Goal: Transaction & Acquisition: Subscribe to service/newsletter

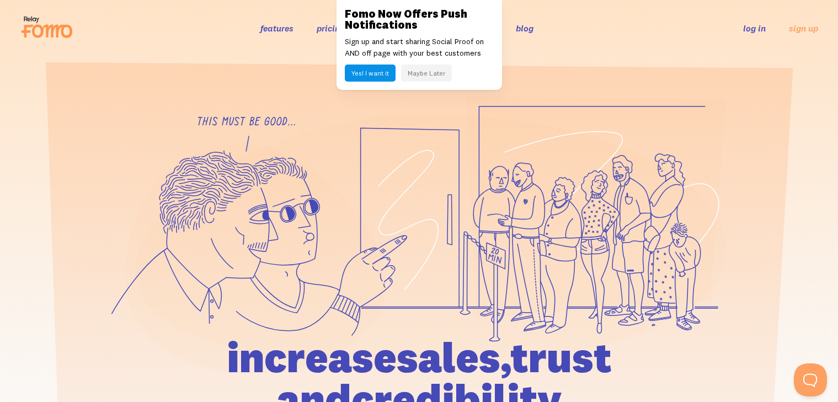
scroll to position [23, 0]
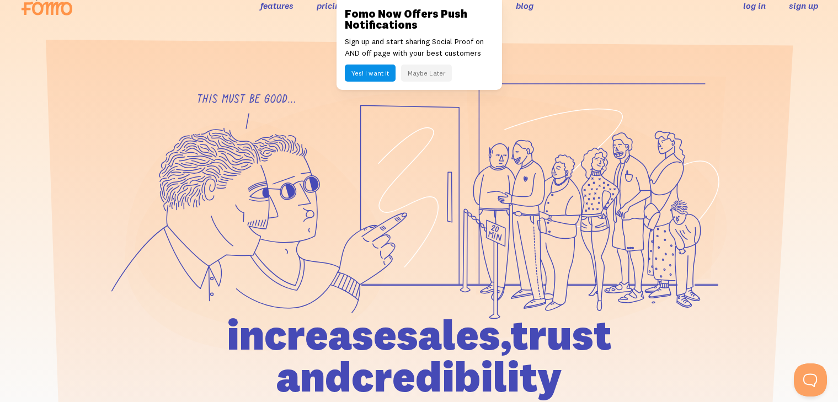
click at [795, 2] on link "sign up" at bounding box center [803, 6] width 29 height 12
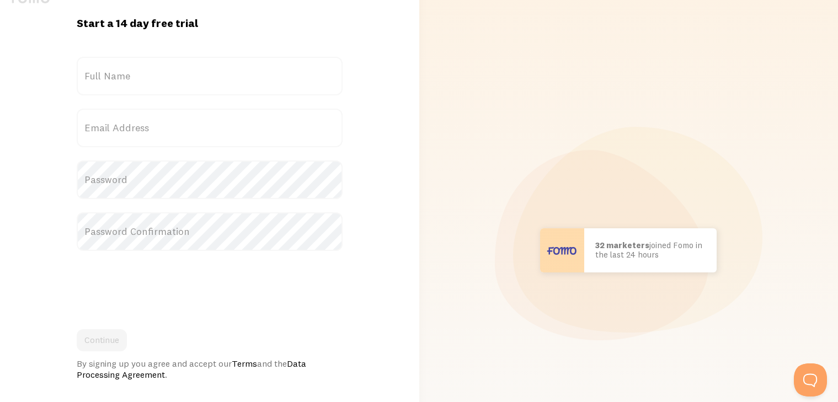
scroll to position [148, 0]
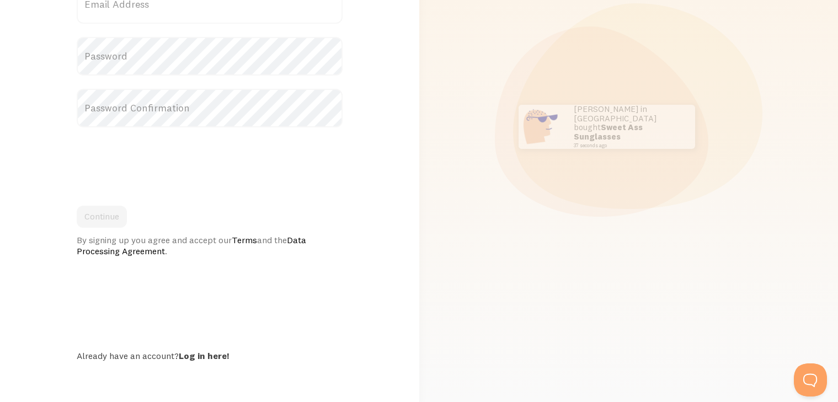
click at [130, 237] on div "By signing up you agree and accept our Terms and the Data Processing Agreement ." at bounding box center [210, 245] width 266 height 22
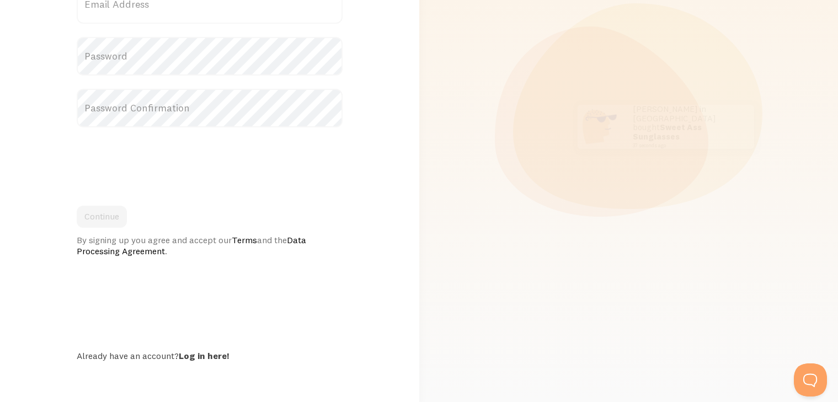
click at [75, 169] on link at bounding box center [419, 201] width 838 height 402
